Goal: Transaction & Acquisition: Download file/media

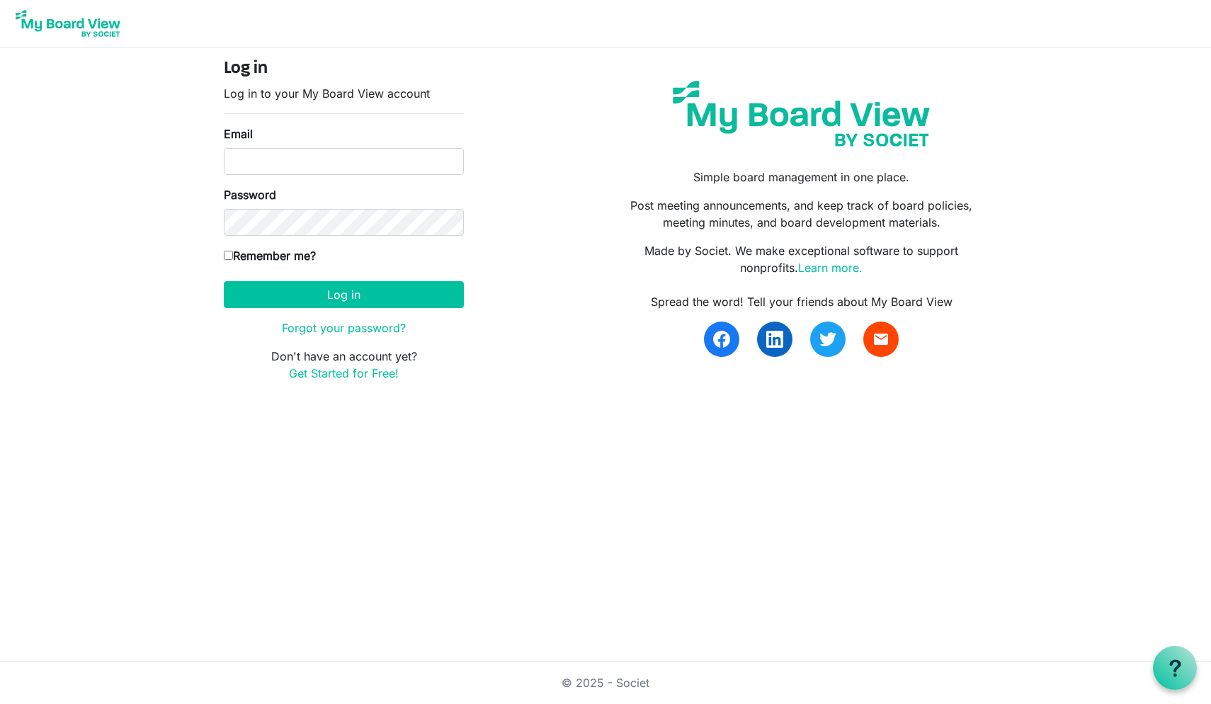
click at [114, 353] on body "Log in Log in to your My Board View account Email Password Remember me? America…" at bounding box center [605, 202] width 1211 height 404
click at [237, 162] on input "Email" at bounding box center [344, 161] width 240 height 27
type input "doug.morrow@baptistfoundationil.org"
click at [343, 294] on button "Log in" at bounding box center [344, 294] width 240 height 27
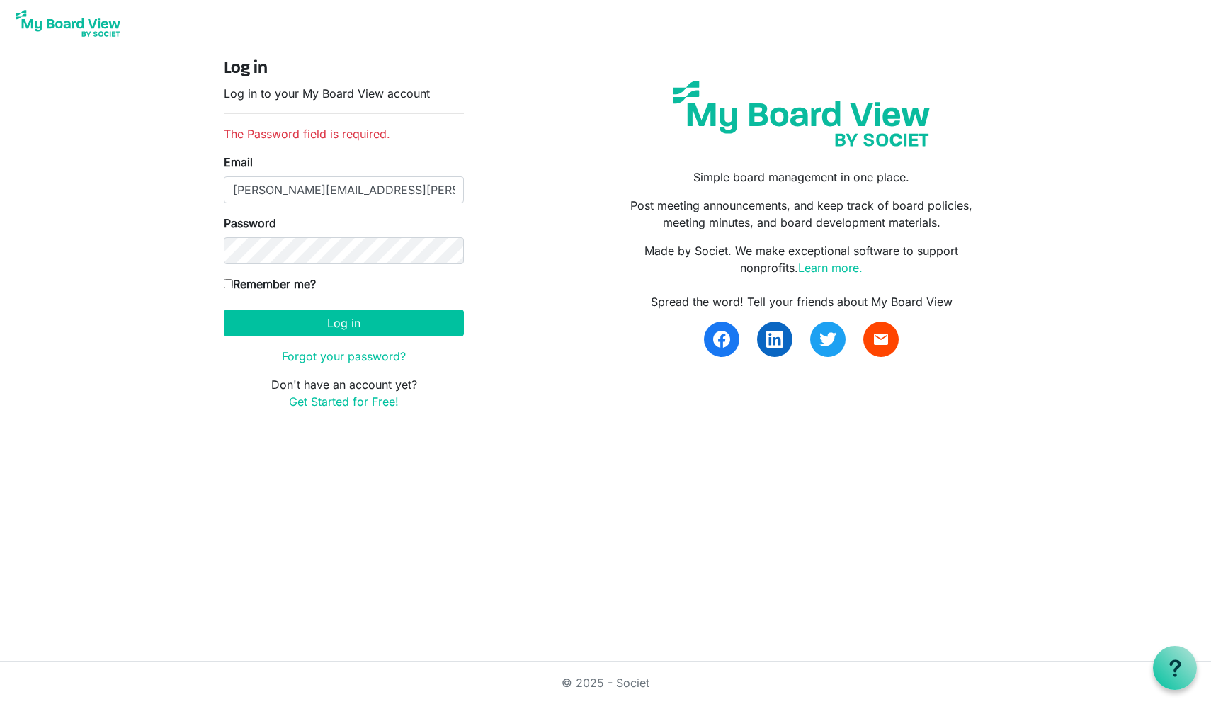
click at [343, 322] on button "Log in" at bounding box center [344, 322] width 240 height 27
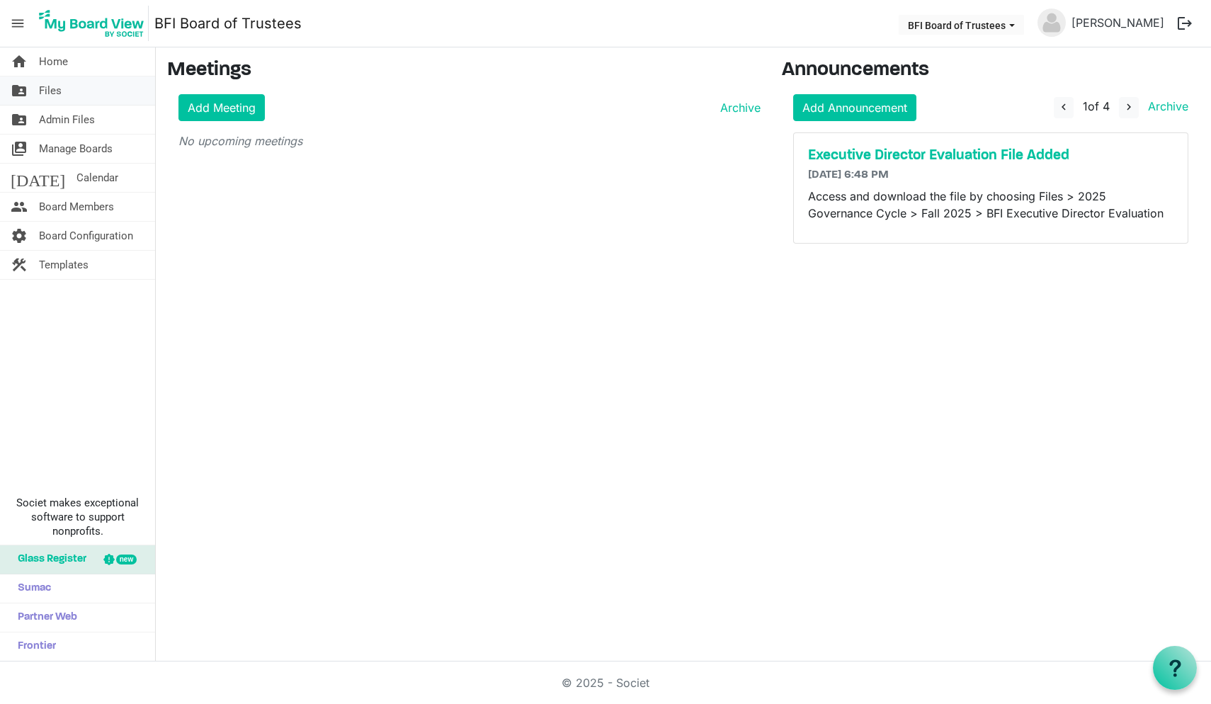
click at [55, 92] on span "Files" at bounding box center [50, 90] width 23 height 28
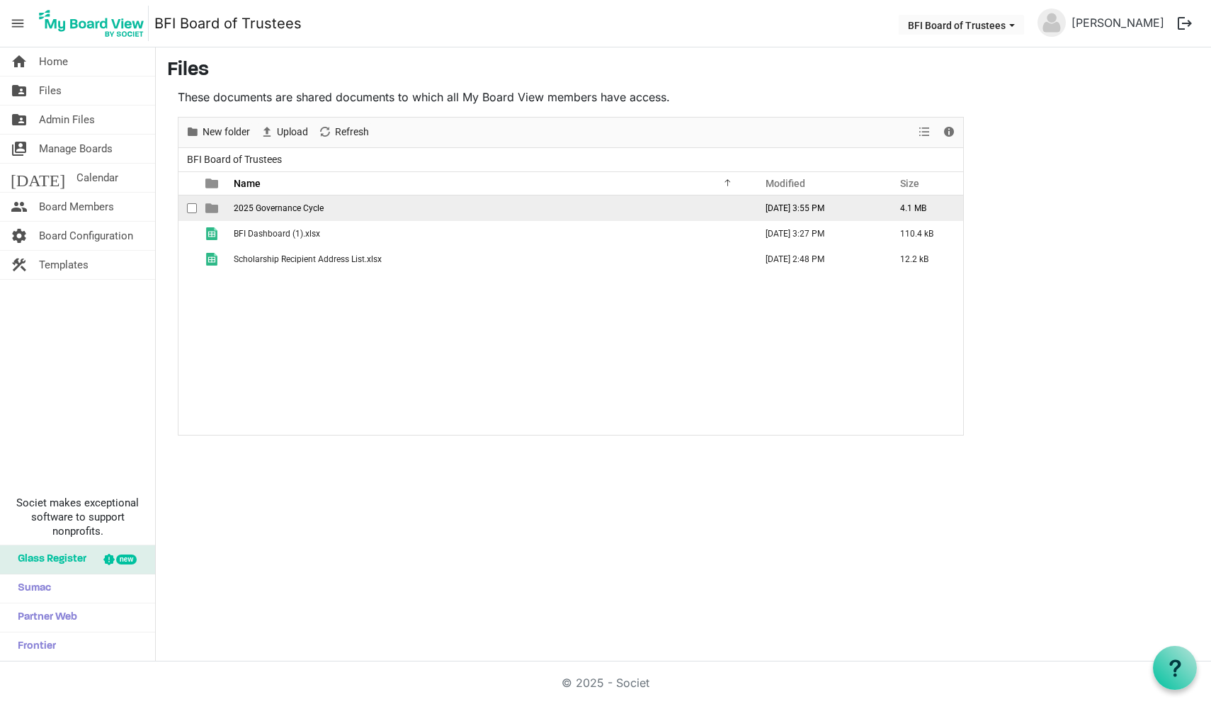
click at [267, 206] on span "2025 Governance Cycle" at bounding box center [279, 208] width 90 height 10
click at [254, 206] on span "Fall 2025" at bounding box center [252, 208] width 36 height 10
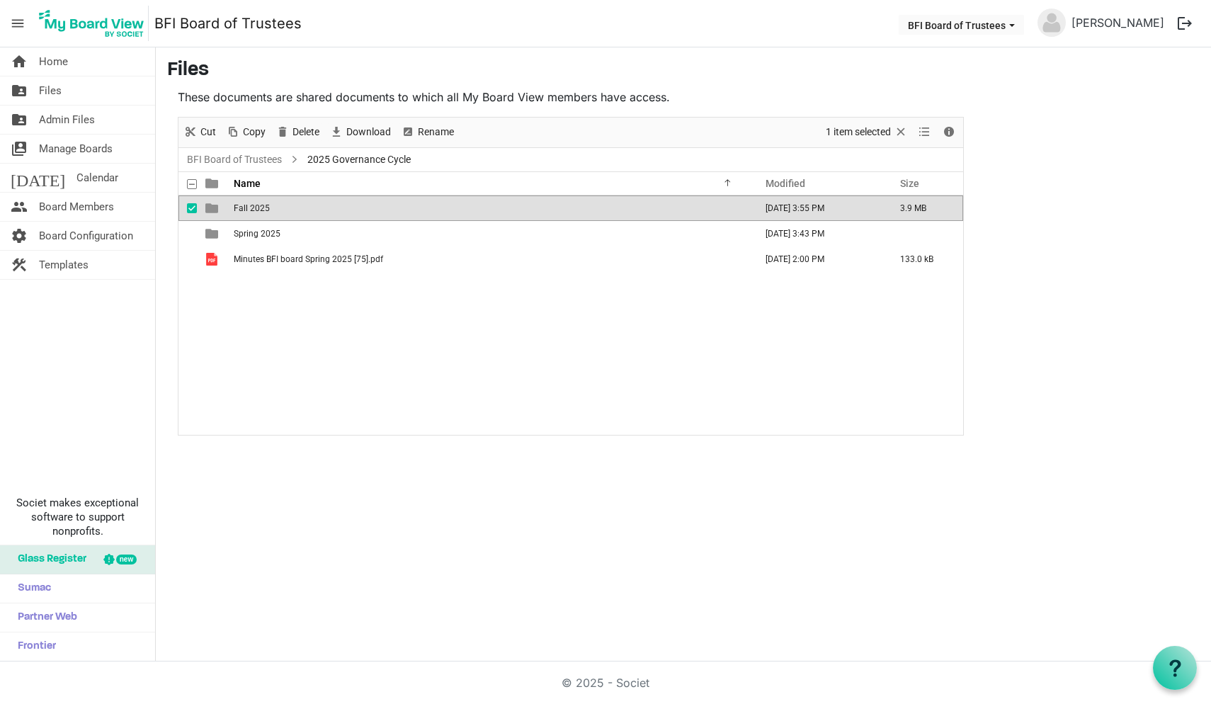
click at [254, 206] on span "Fall 2025" at bounding box center [252, 208] width 36 height 10
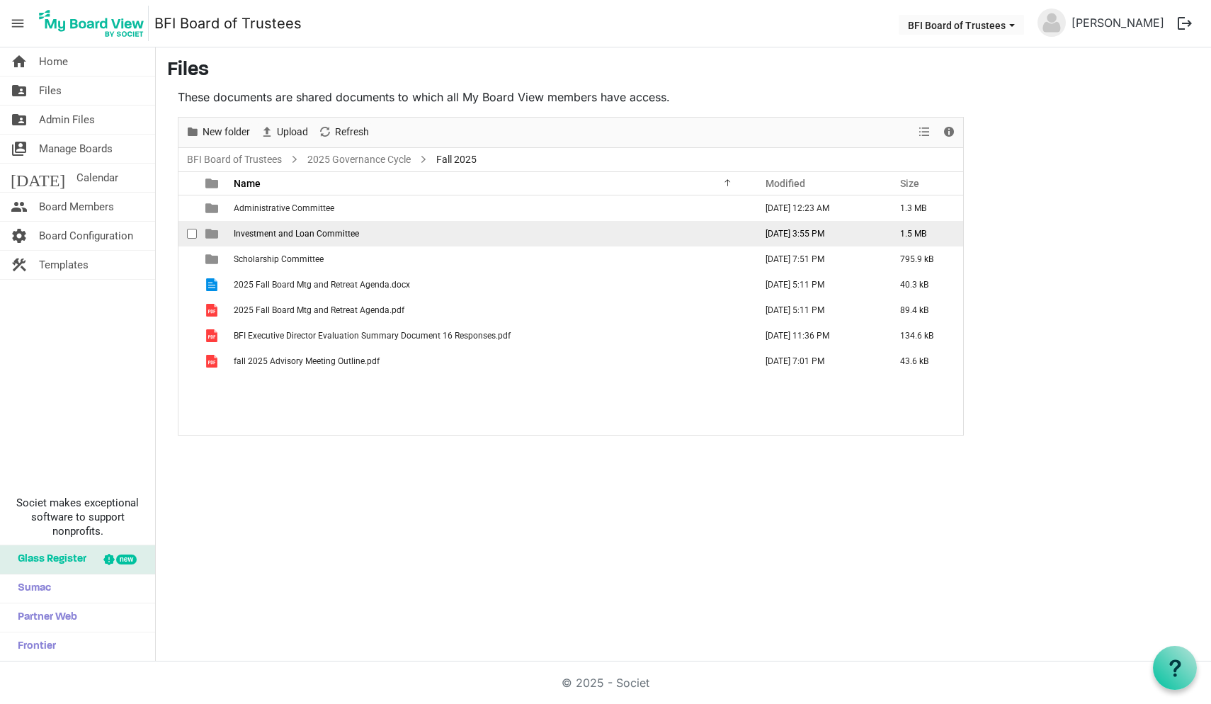
click at [264, 236] on span "Investment and Loan Committee" at bounding box center [296, 234] width 125 height 10
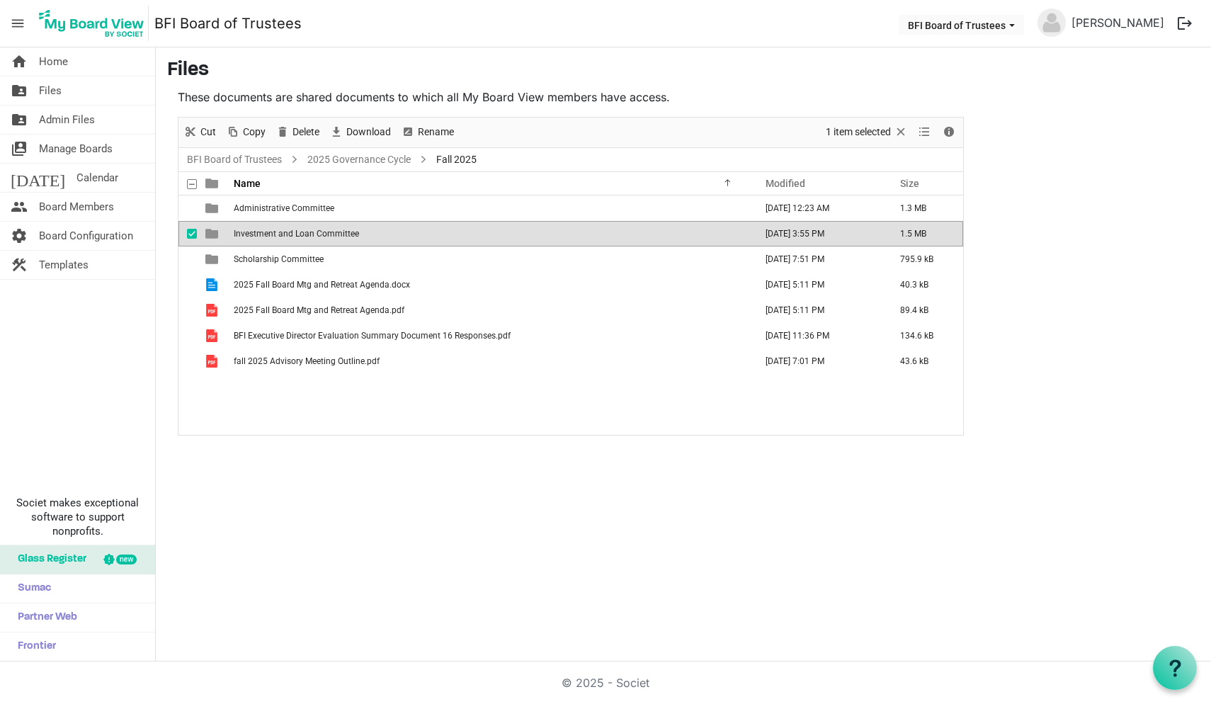
click at [264, 236] on span "Investment and Loan Committee" at bounding box center [296, 234] width 125 height 10
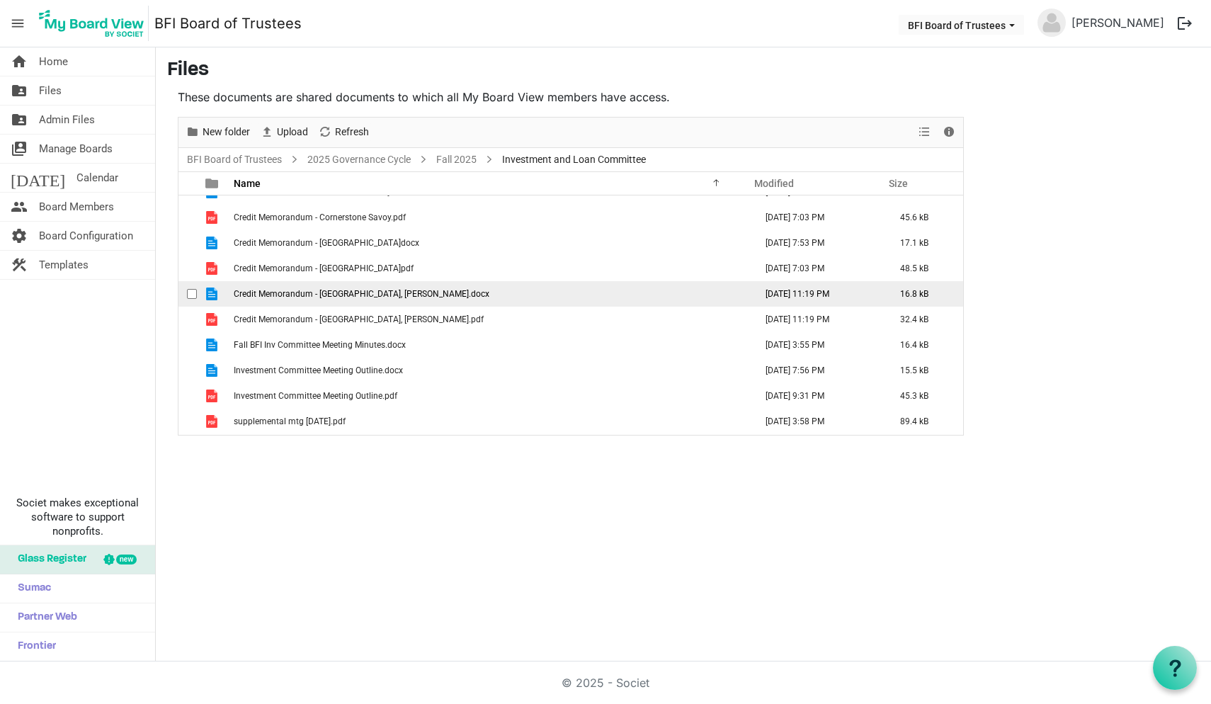
scroll to position [42, 0]
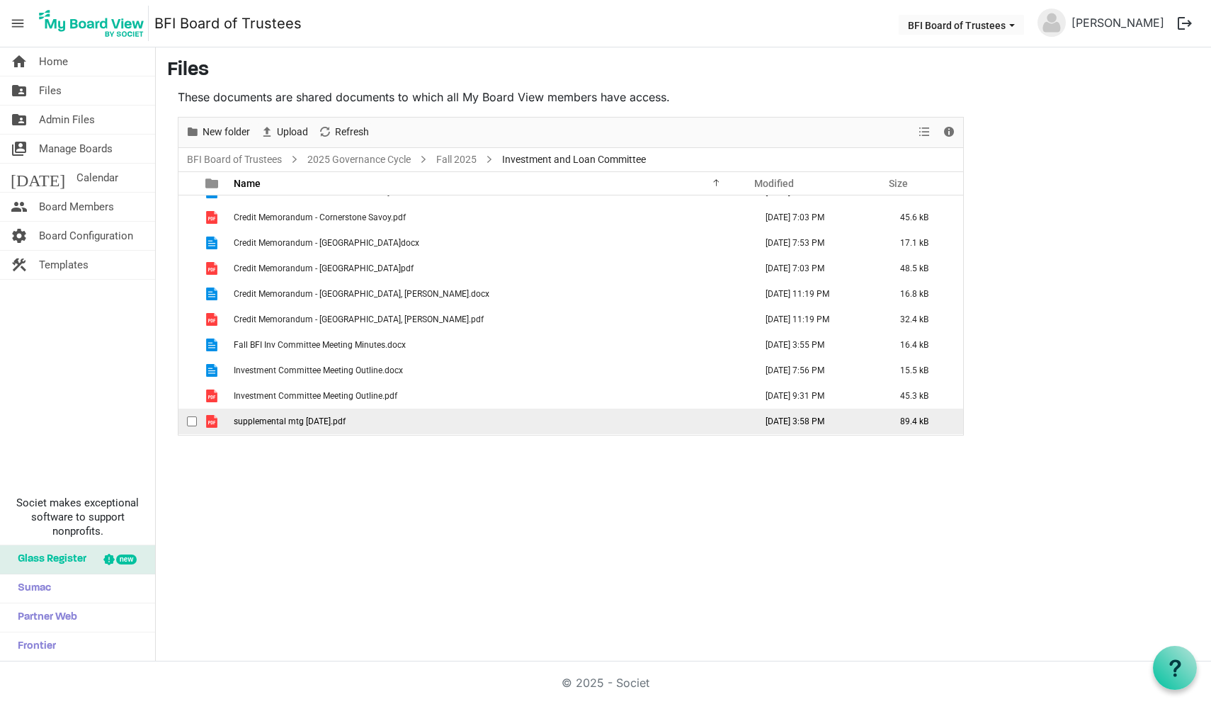
click at [288, 423] on span "supplemental mtg 25 sep 2025.pdf" at bounding box center [290, 421] width 112 height 10
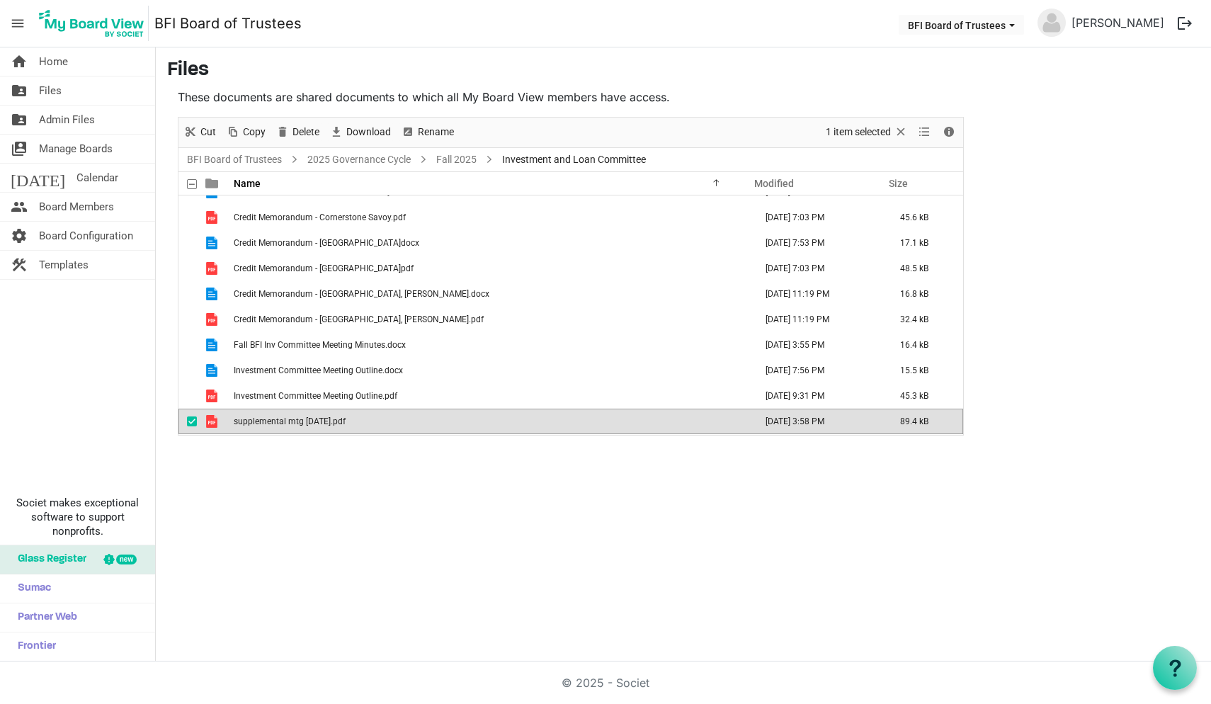
click at [288, 423] on span "supplemental mtg 25 sep 2025.pdf" at bounding box center [290, 421] width 112 height 10
